Goal: Task Accomplishment & Management: Manage account settings

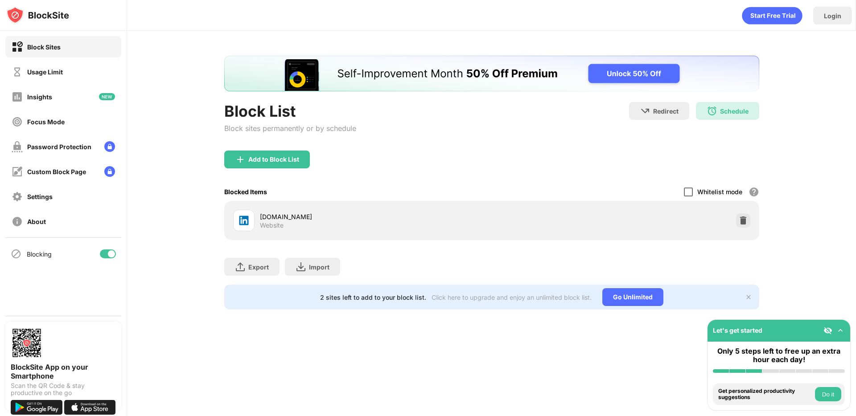
click at [689, 196] on div at bounding box center [688, 192] width 9 height 9
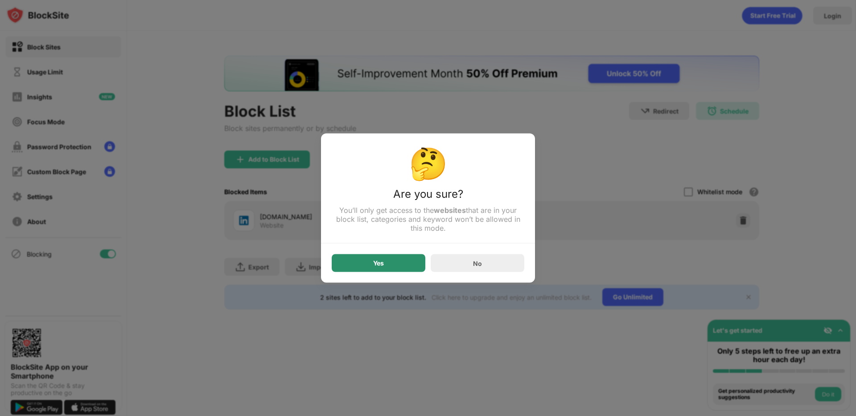
click at [401, 262] on div "Yes" at bounding box center [379, 263] width 94 height 18
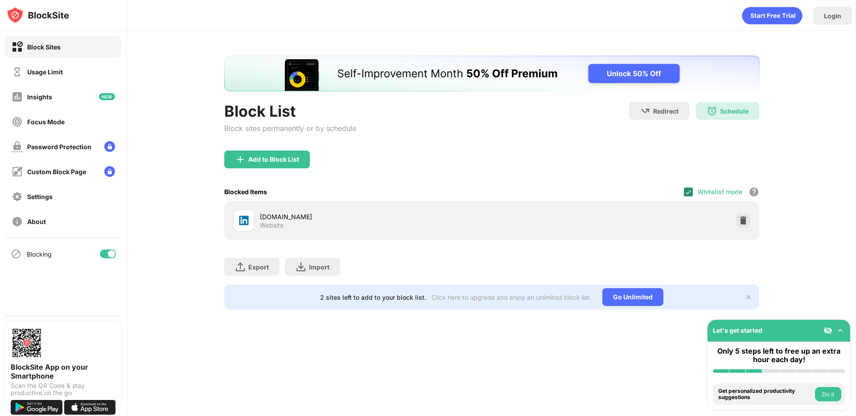
click at [689, 189] on img at bounding box center [688, 192] width 7 height 7
